Goal: Entertainment & Leisure: Consume media (video, audio)

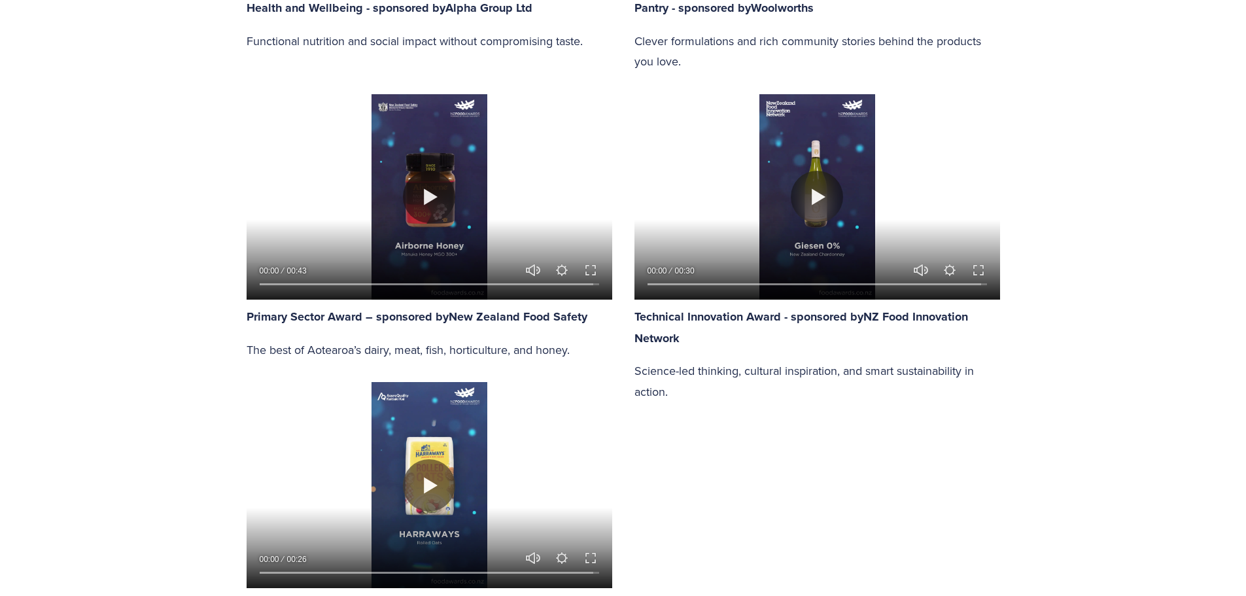
scroll to position [1854, 0]
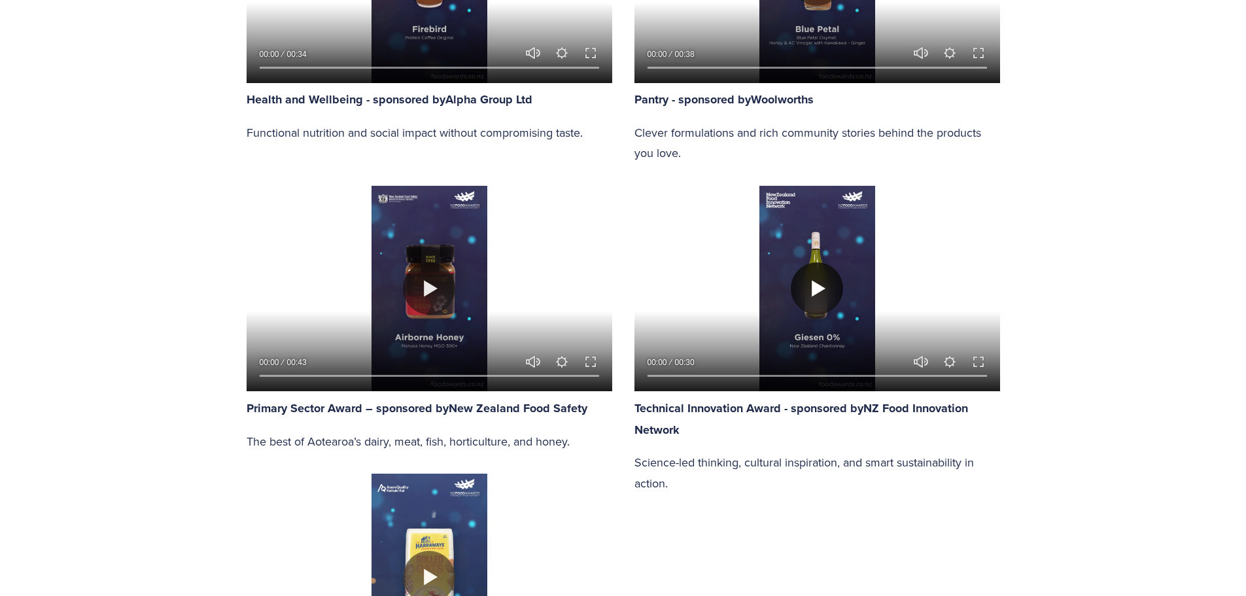
click at [819, 298] on button "Play" at bounding box center [817, 288] width 52 height 52
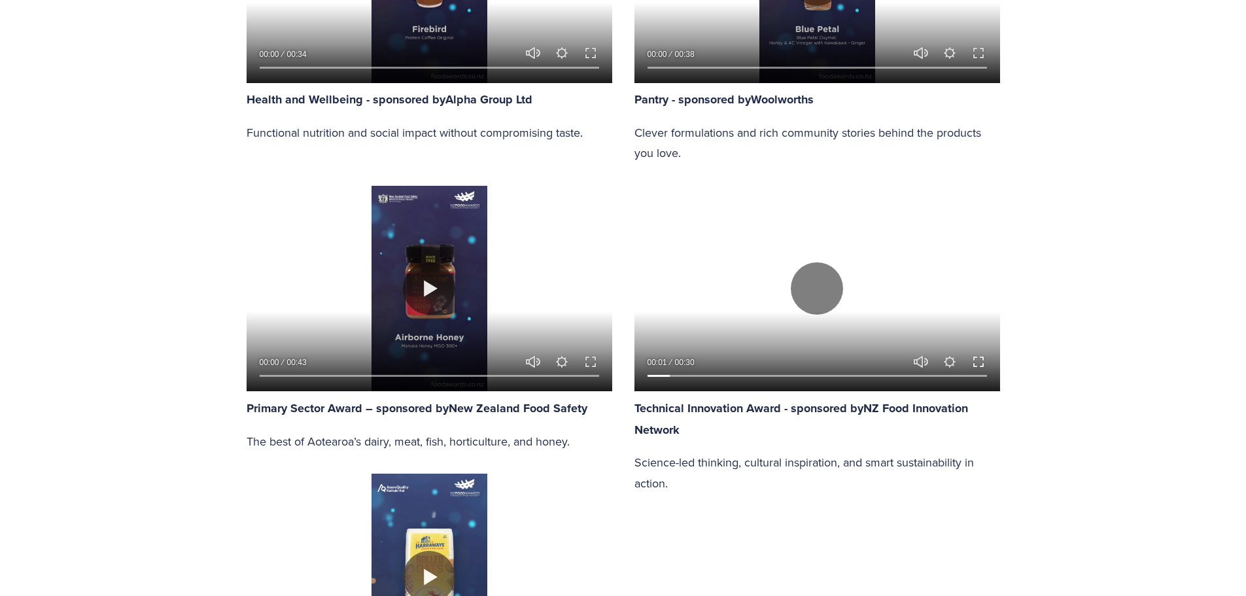
click at [980, 363] on button "Exit fullscreen Enter fullscreen" at bounding box center [979, 362] width 16 height 16
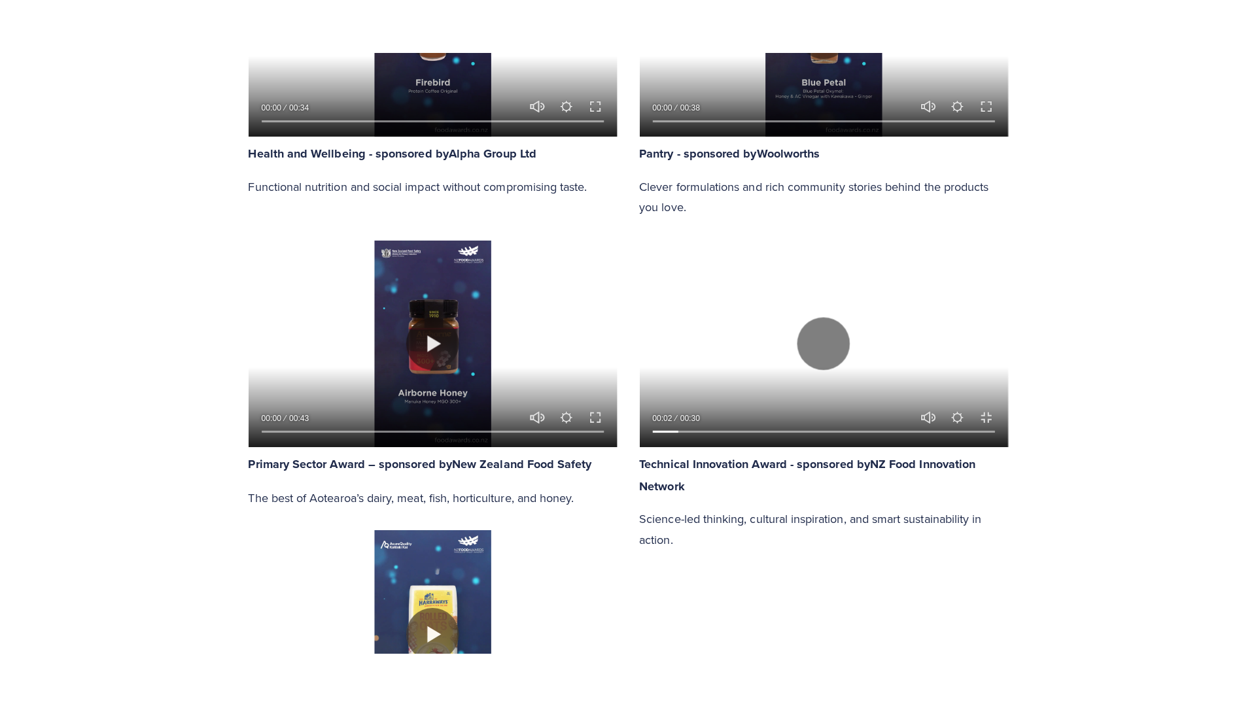
scroll to position [1937, 0]
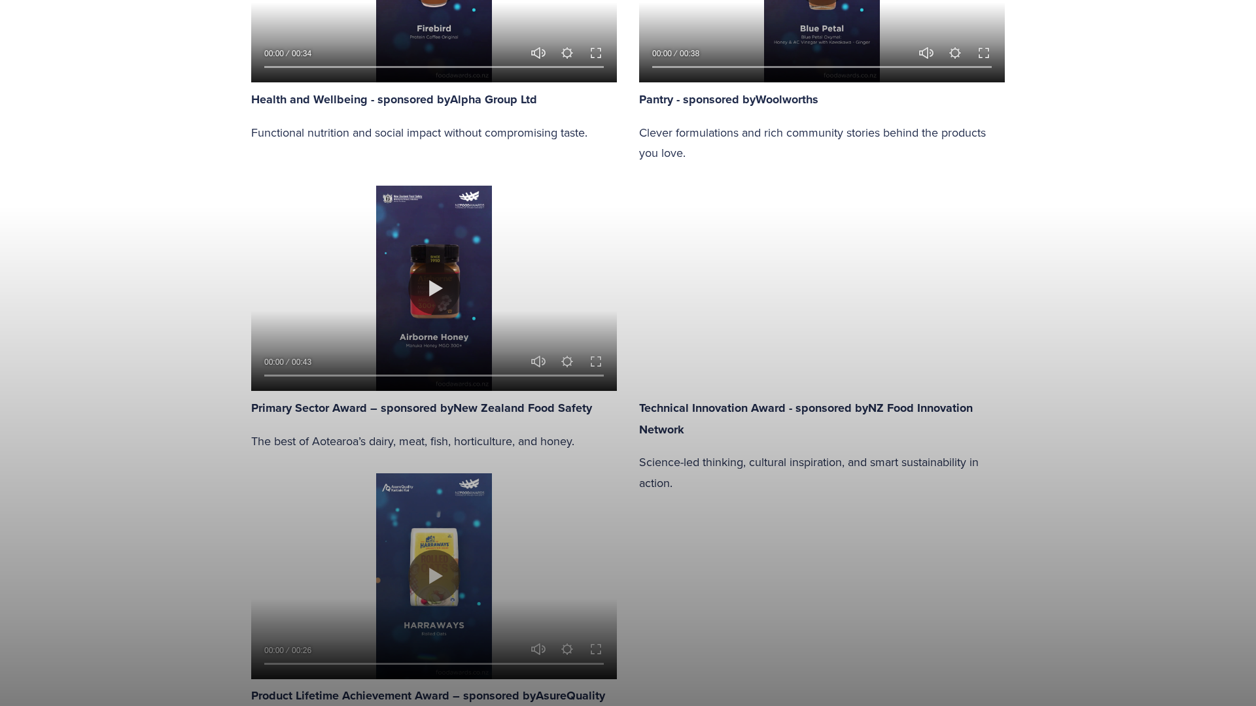
drag, startPoint x: 934, startPoint y: 368, endPoint x: 930, endPoint y: 384, distance: 16.8
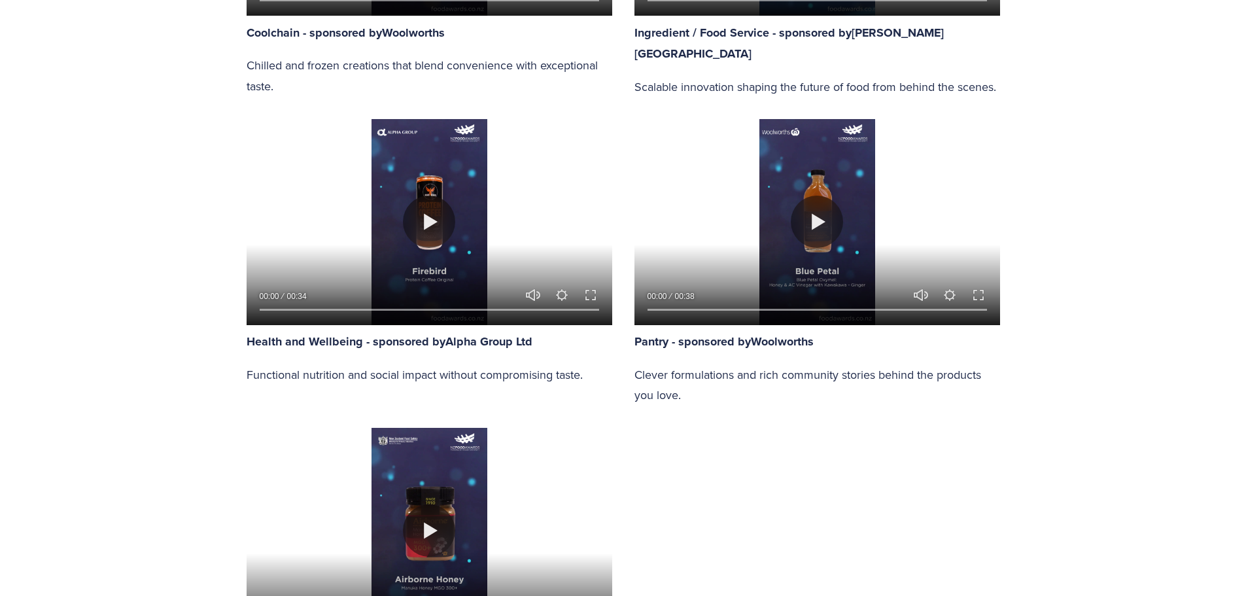
scroll to position [1355, 0]
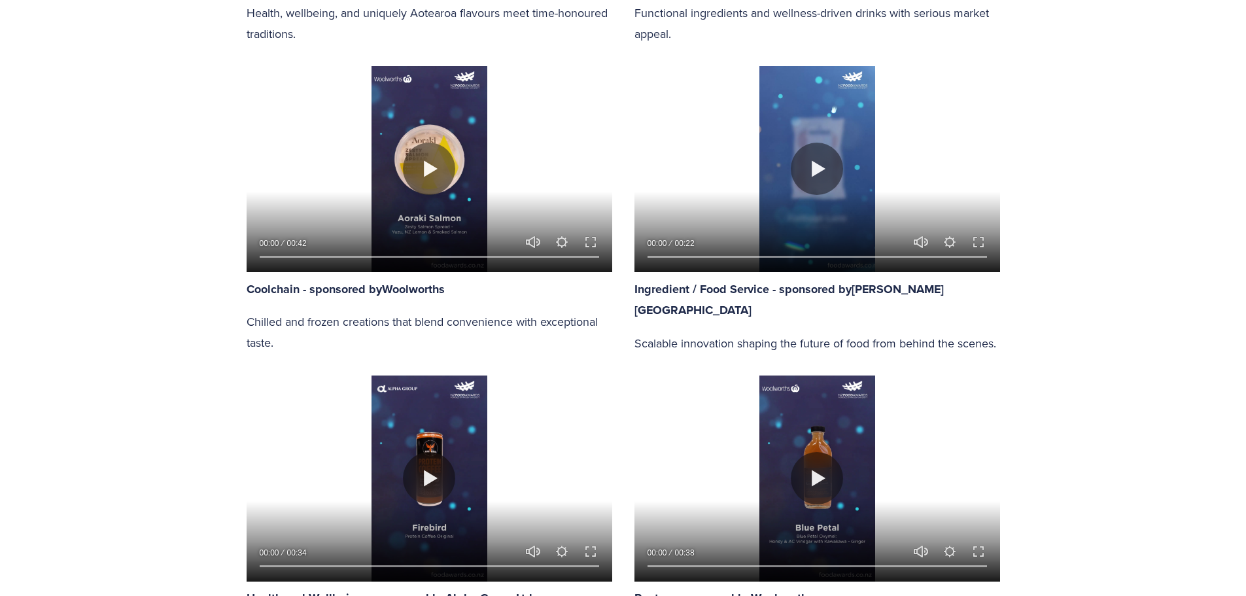
click at [477, 146] on div at bounding box center [430, 168] width 366 height 205
type input "89.69"
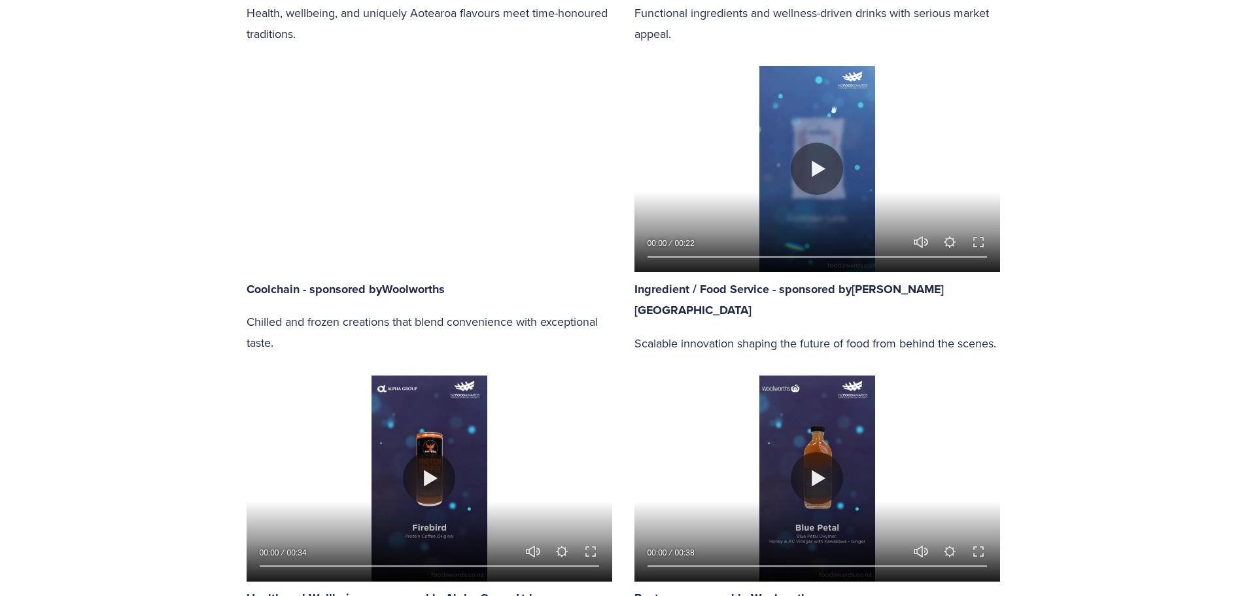
type input "0.36"
type input "90.6"
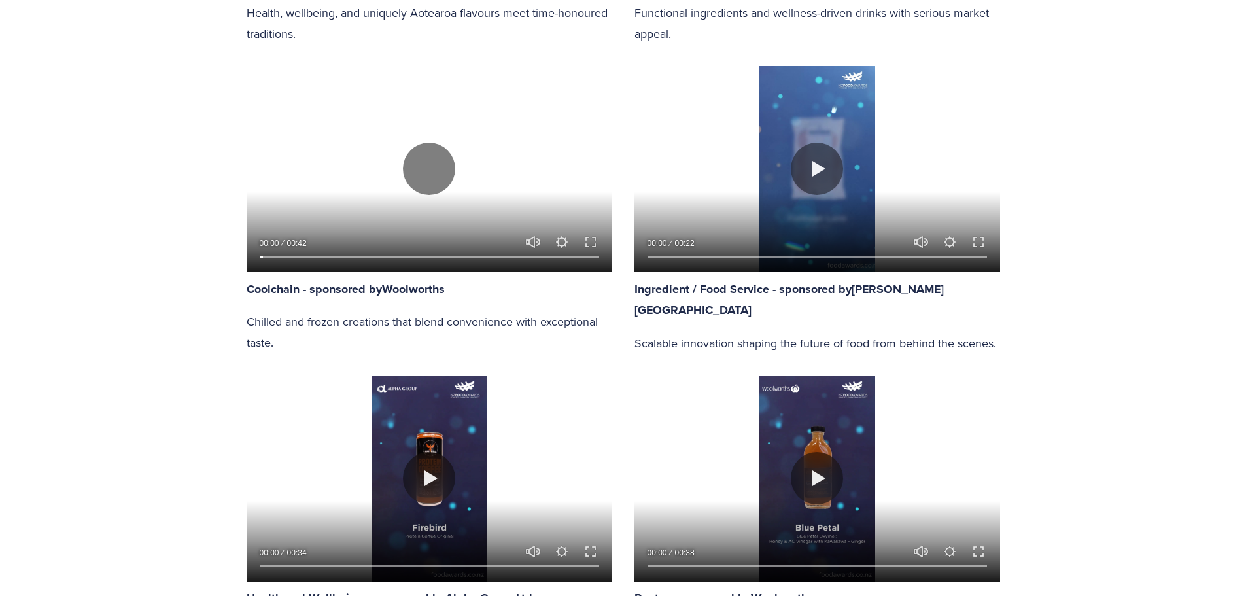
type input "0.99"
type input "91.48"
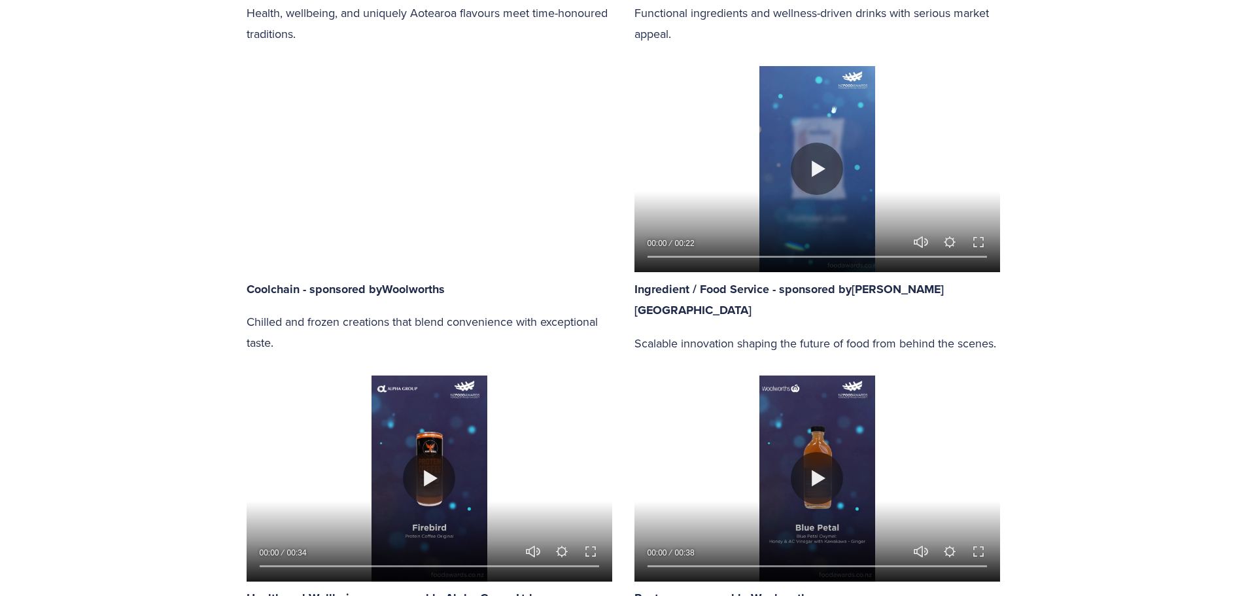
type input "1.61"
type input "92.37"
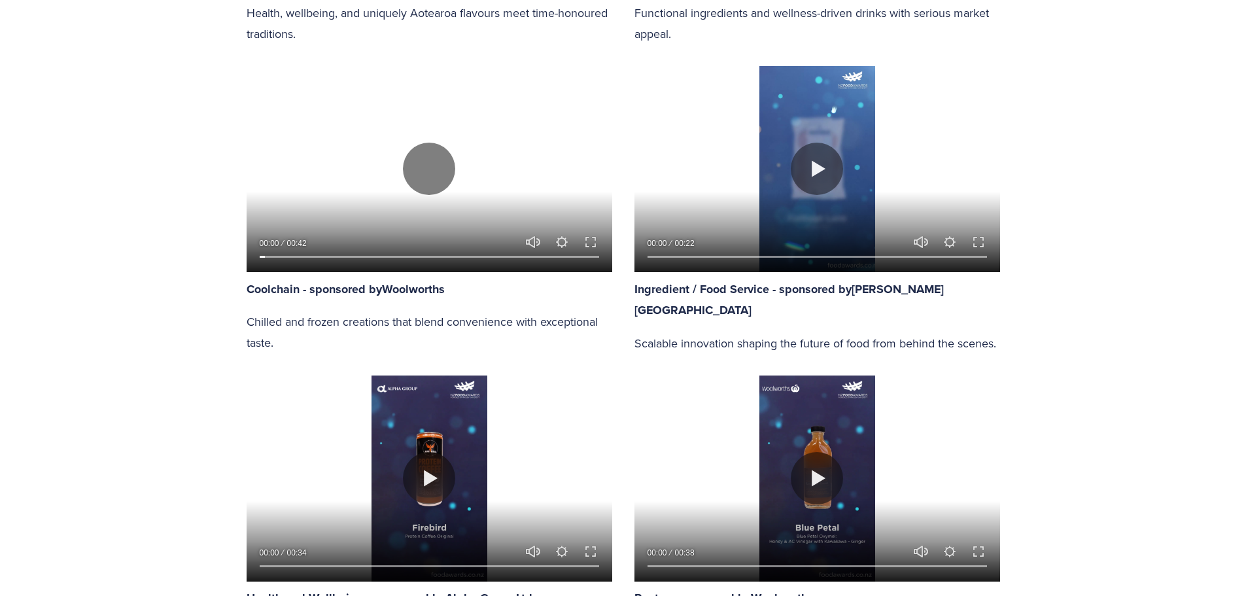
type input "2.22"
type input "93.25"
type input "2.83"
type input "94.13"
type input "3.45"
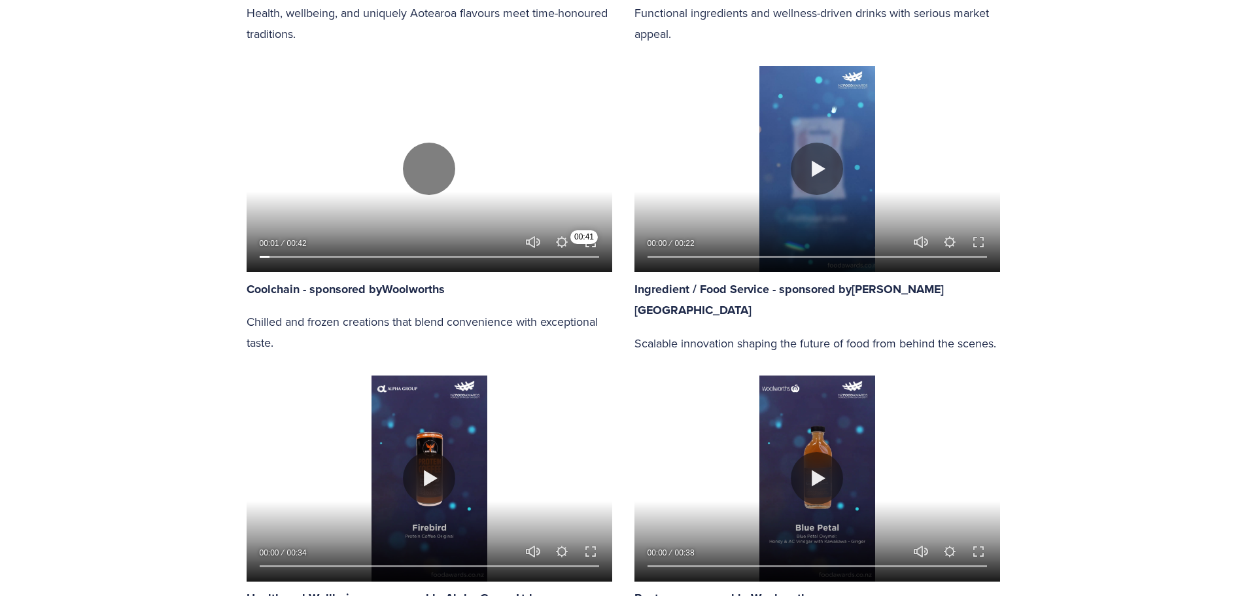
type input "95.02"
type input "4.08"
type input "95.9"
click at [589, 244] on button "Exit fullscreen Enter fullscreen" at bounding box center [591, 242] width 16 height 16
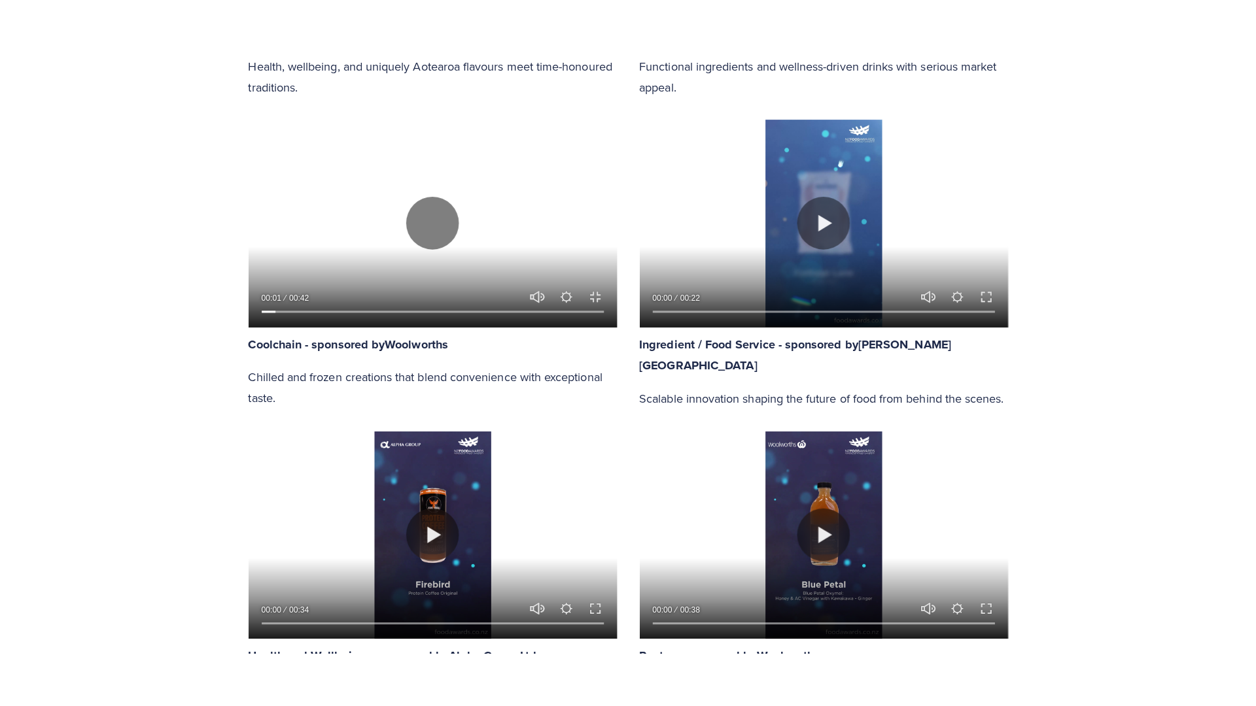
scroll to position [1438, 0]
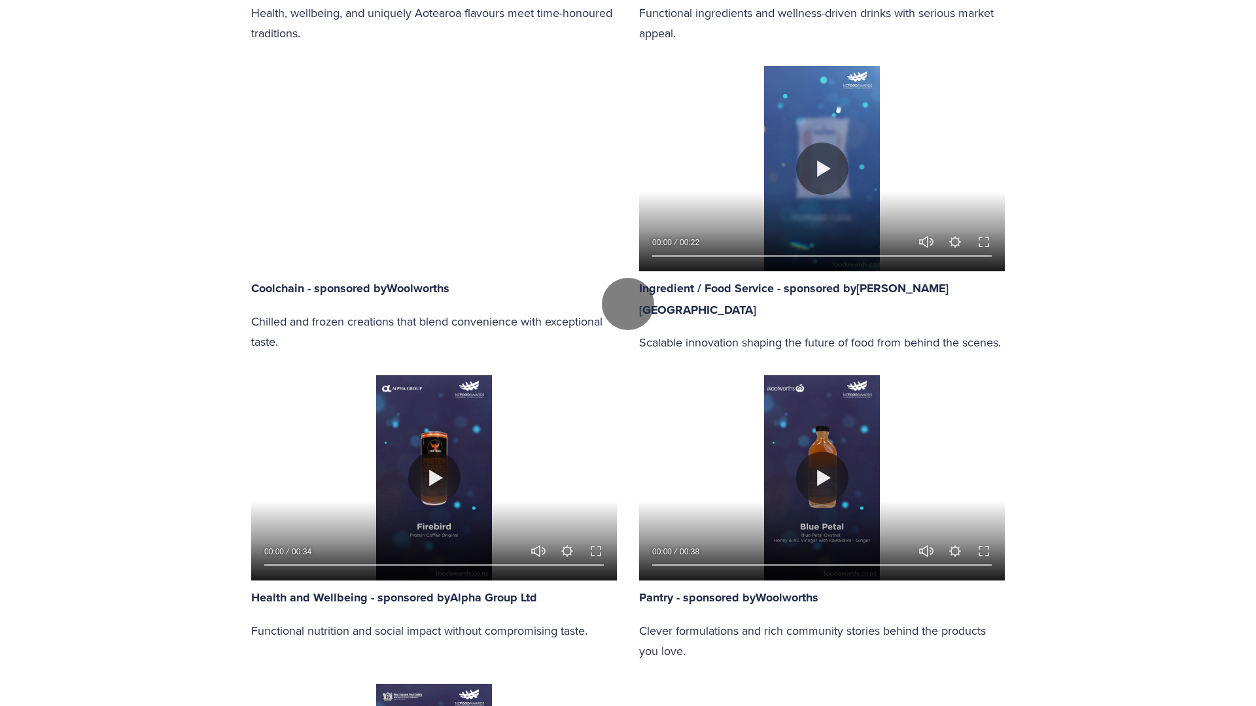
type input "4.7"
type input "96.77"
type input "5.3"
type input "97.64"
type input "5.92"
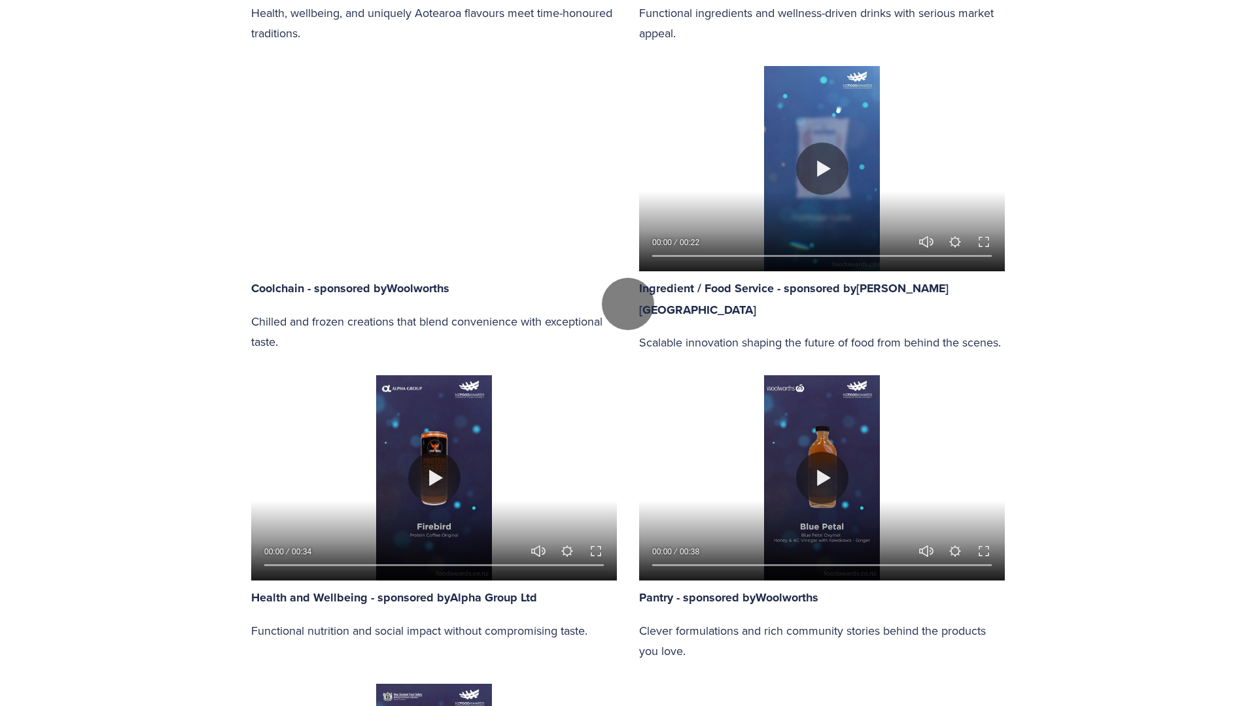
type input "98.52"
type input "6.54"
type input "99.4"
type input "7.16"
type input "100"
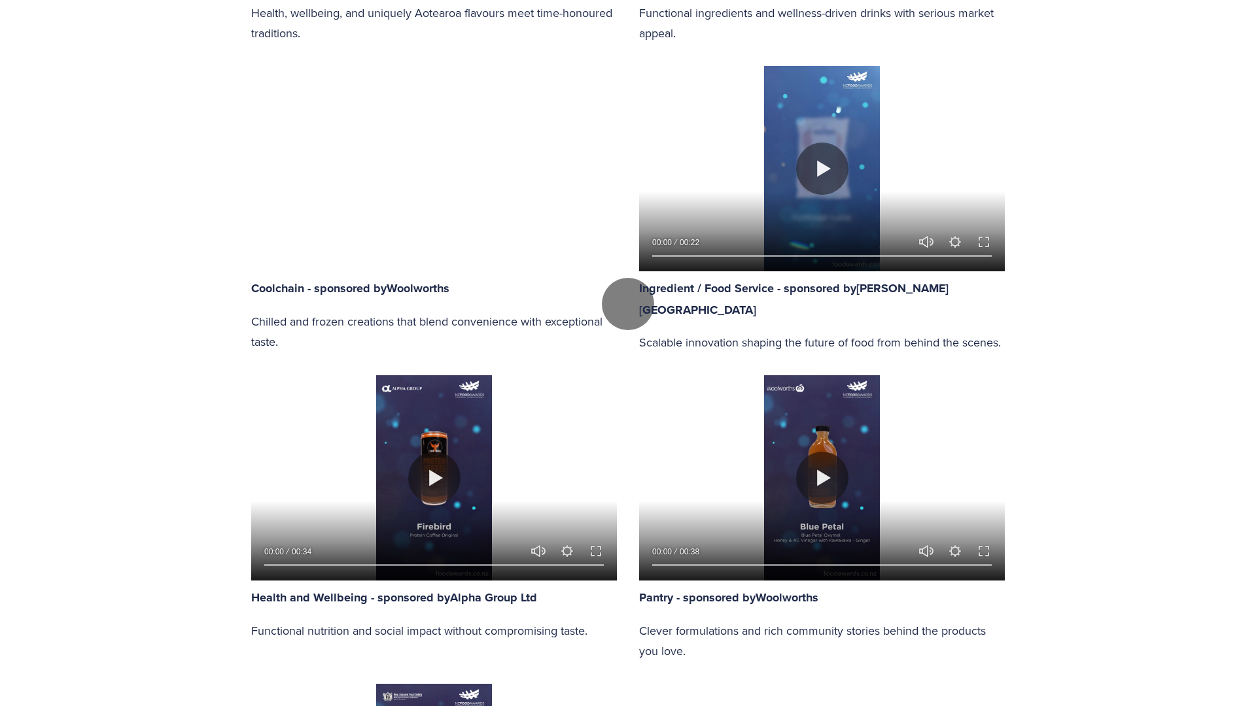
click at [368, 396] on div at bounding box center [628, 305] width 1256 height 2426
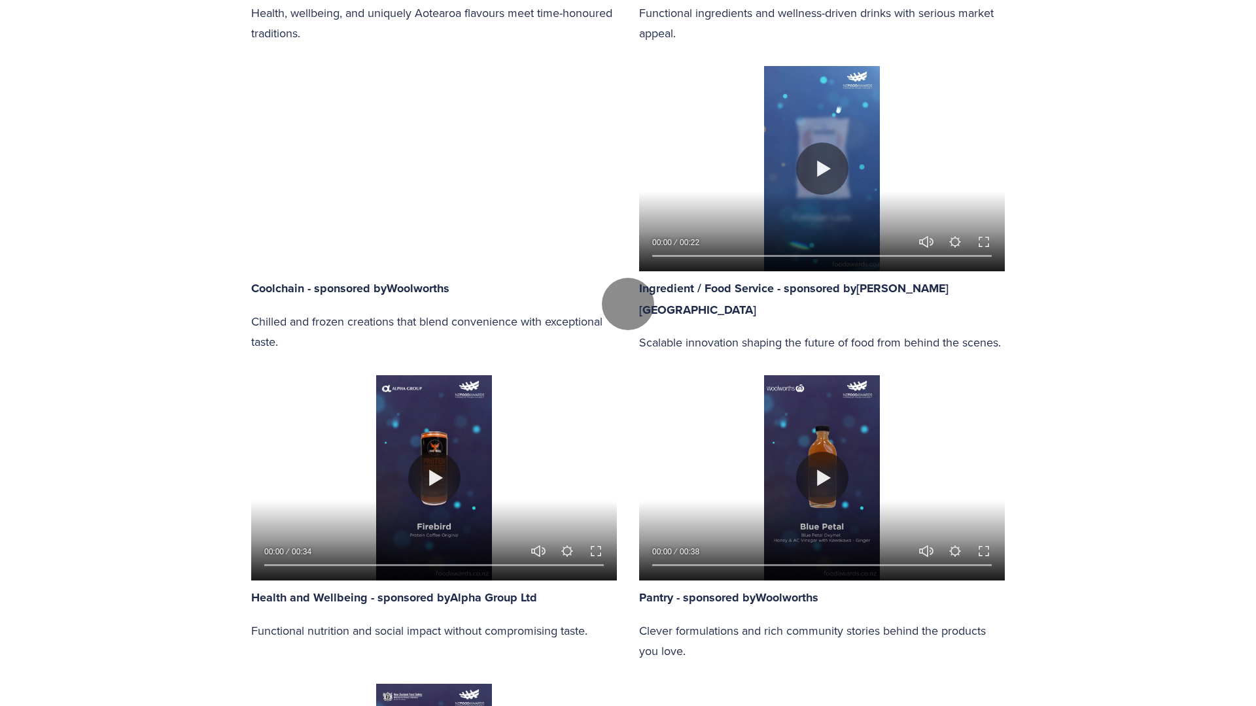
type input "38.27"
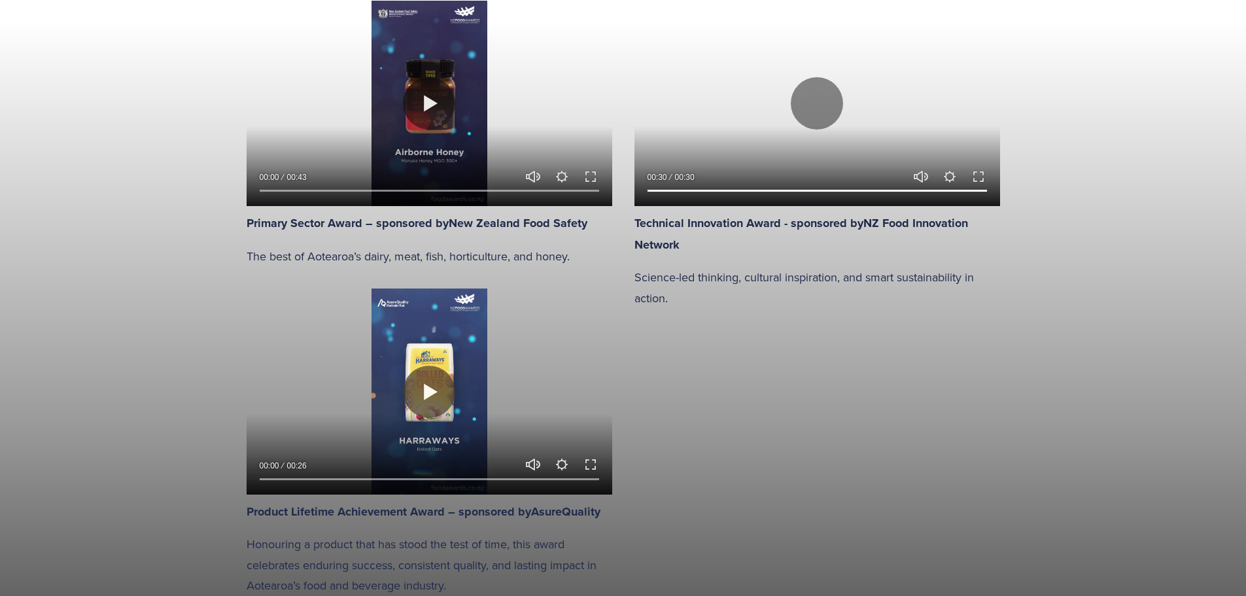
scroll to position [2075, 0]
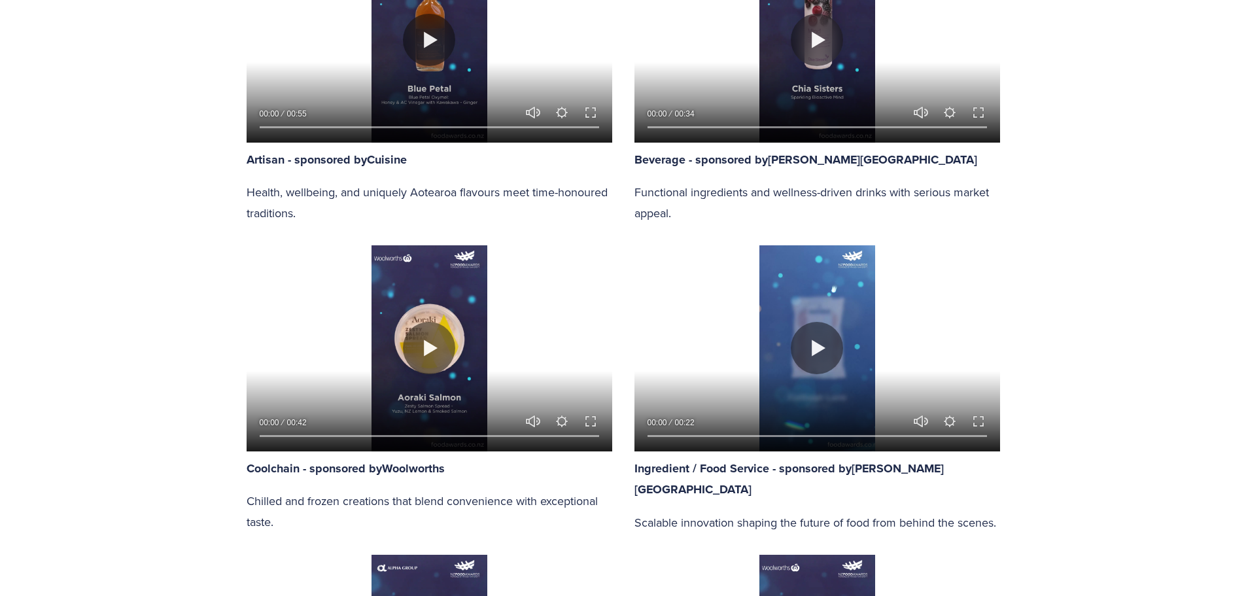
scroll to position [1177, 0]
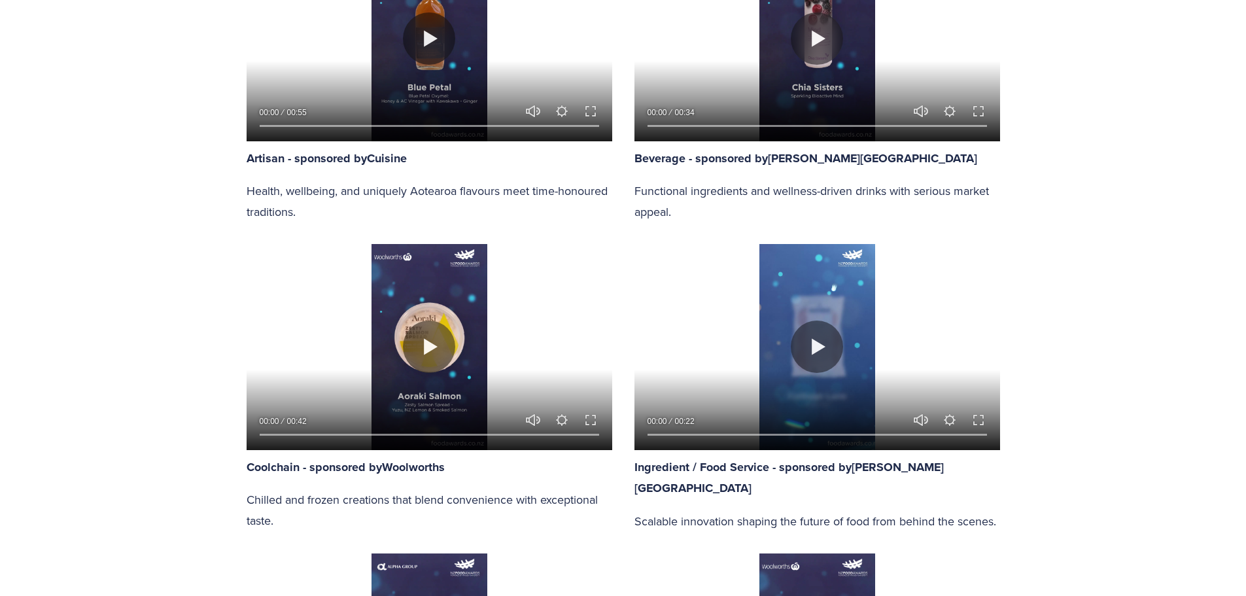
click at [874, 330] on div at bounding box center [817, 346] width 366 height 205
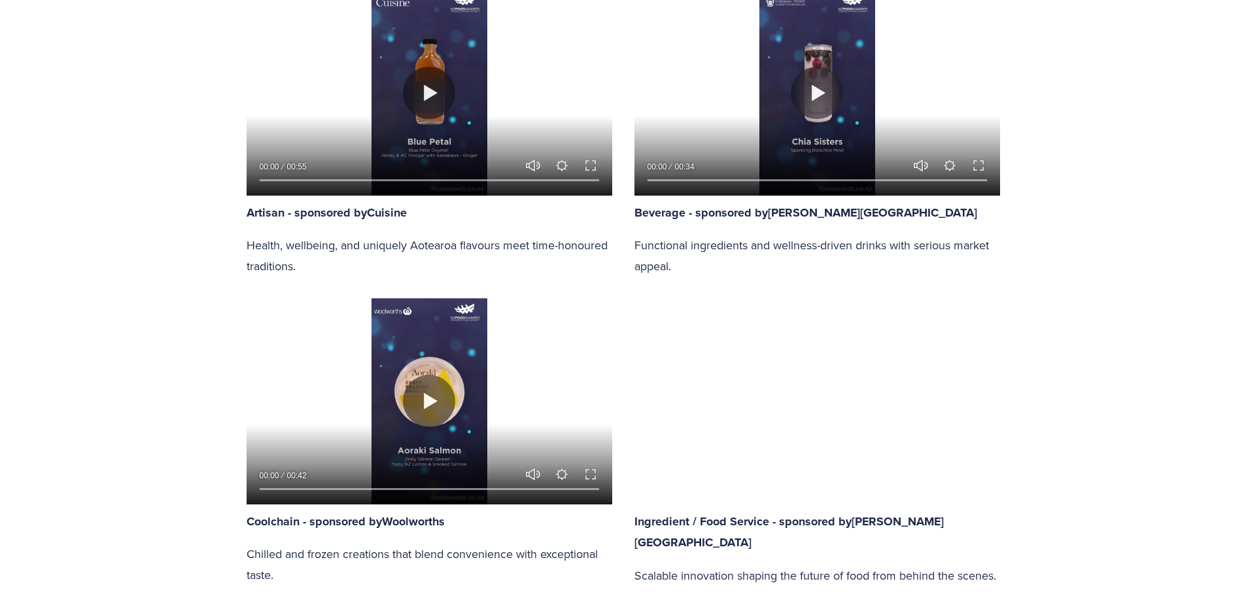
scroll to position [785, 0]
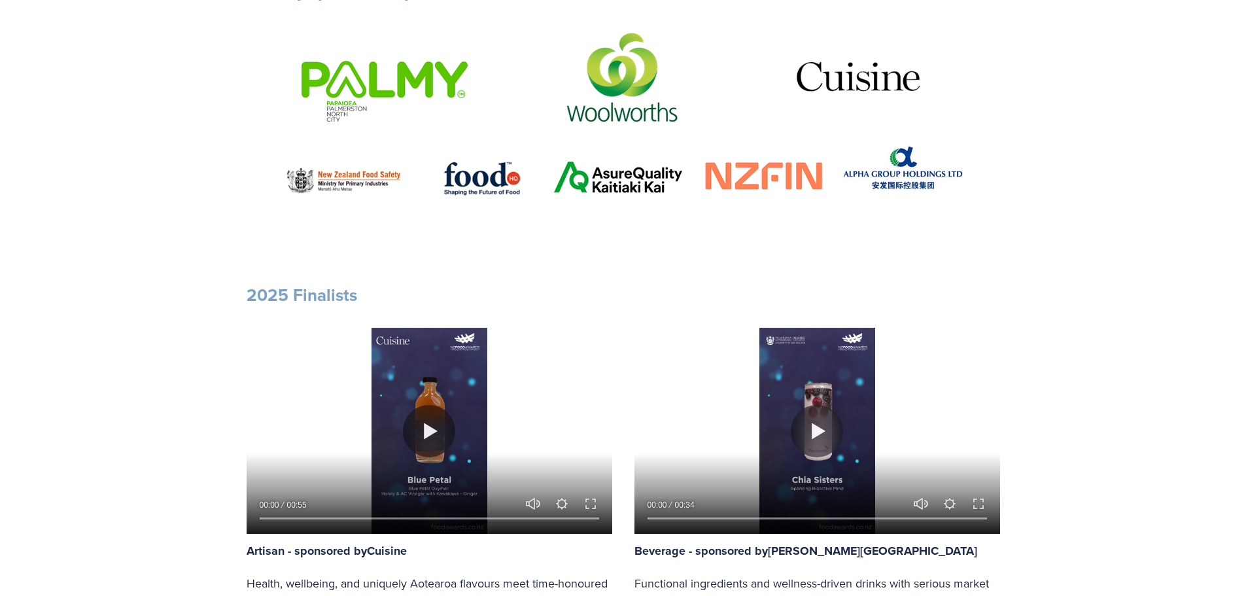
type input "100"
